Goal: Entertainment & Leisure: Consume media (video, audio)

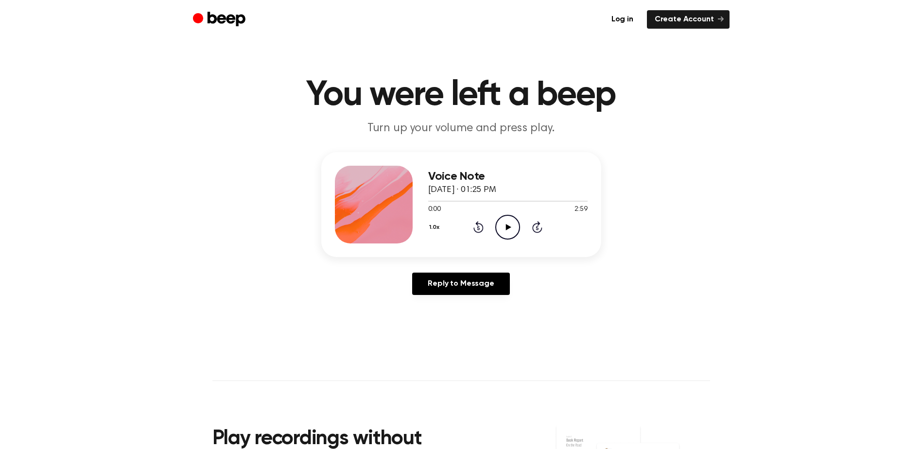
click at [511, 224] on icon "Play Audio" at bounding box center [507, 227] width 25 height 25
click at [511, 231] on icon "Play Audio" at bounding box center [507, 227] width 25 height 25
click at [505, 228] on icon "Pause Audio" at bounding box center [507, 227] width 25 height 25
click at [504, 229] on icon "Play Audio" at bounding box center [507, 227] width 25 height 25
click at [505, 226] on icon "Play Audio" at bounding box center [507, 227] width 25 height 25
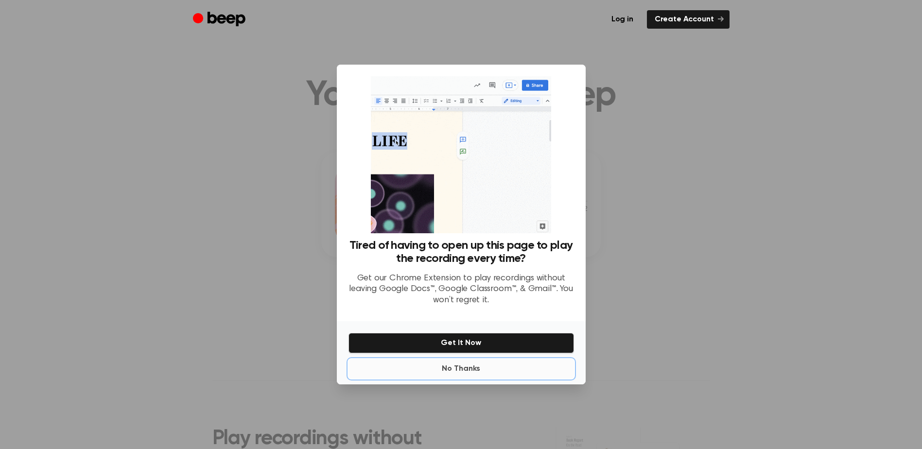
click at [478, 367] on button "No Thanks" at bounding box center [460, 368] width 225 height 19
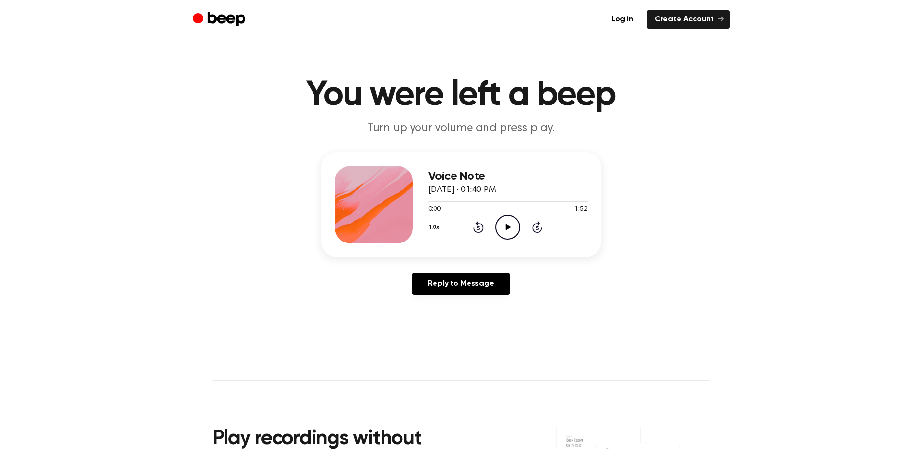
click at [507, 224] on icon "Play Audio" at bounding box center [507, 227] width 25 height 25
click at [507, 229] on icon at bounding box center [507, 227] width 4 height 6
click at [569, 276] on div "Reply to Message" at bounding box center [461, 288] width 280 height 30
